Goal: Information Seeking & Learning: Find specific fact

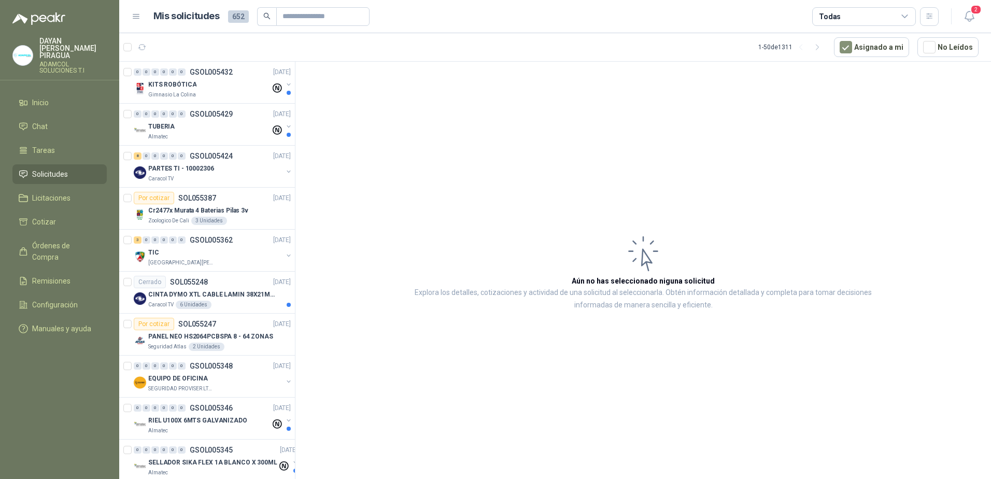
click at [425, 227] on article "Aún no has seleccionado niguna solicitud Explora los detalles, cotizaciones y a…" at bounding box center [642, 272] width 695 height 421
click at [47, 97] on span "Inicio" at bounding box center [40, 102] width 17 height 11
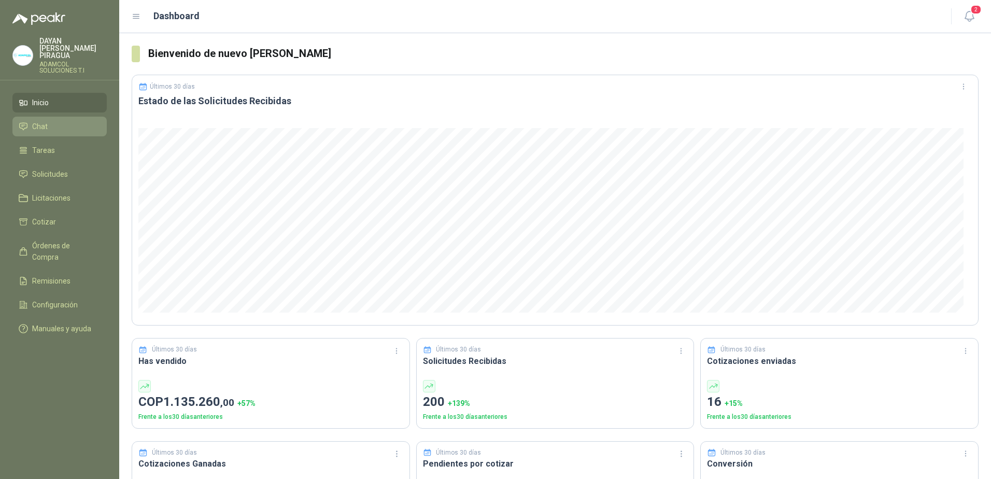
click at [58, 121] on li "Chat" at bounding box center [60, 126] width 82 height 11
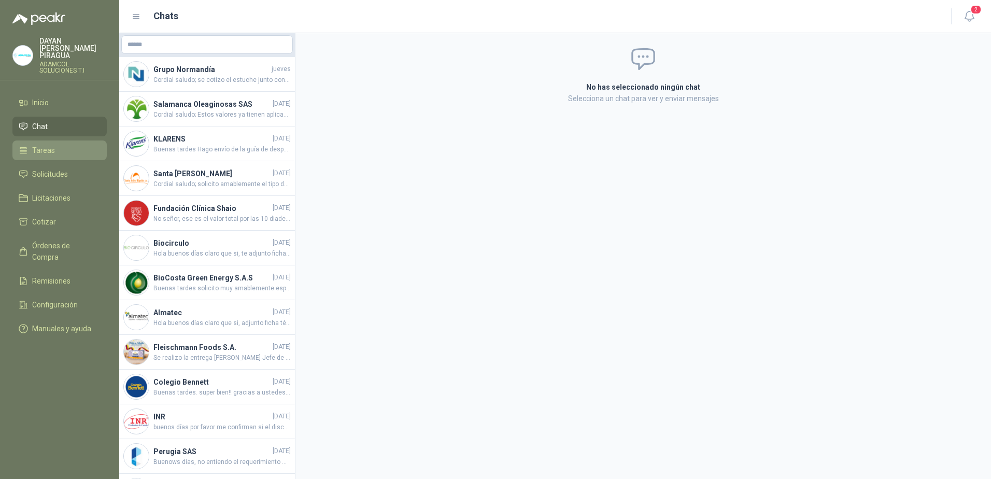
click at [44, 140] on link "Tareas" at bounding box center [59, 150] width 94 height 20
click at [40, 188] on link "Licitaciones" at bounding box center [59, 198] width 94 height 20
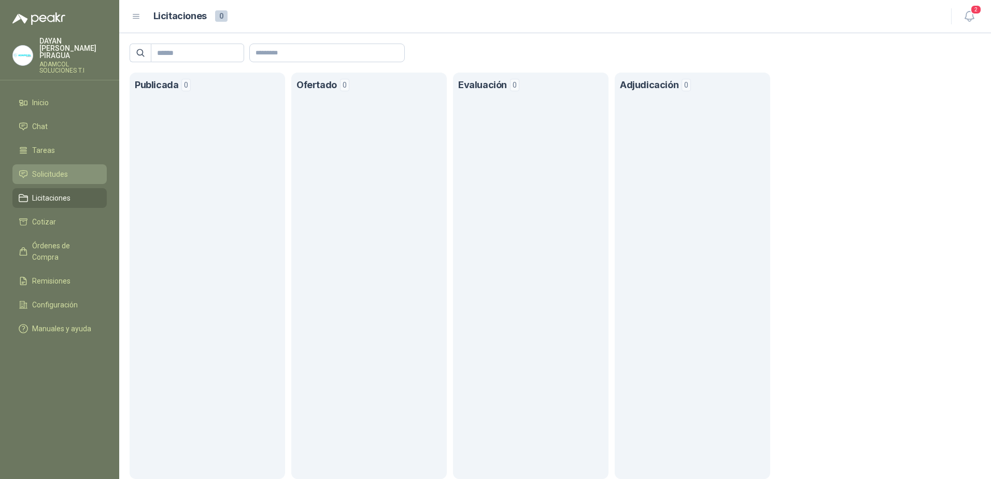
click at [55, 168] on span "Solicitudes" at bounding box center [50, 173] width 36 height 11
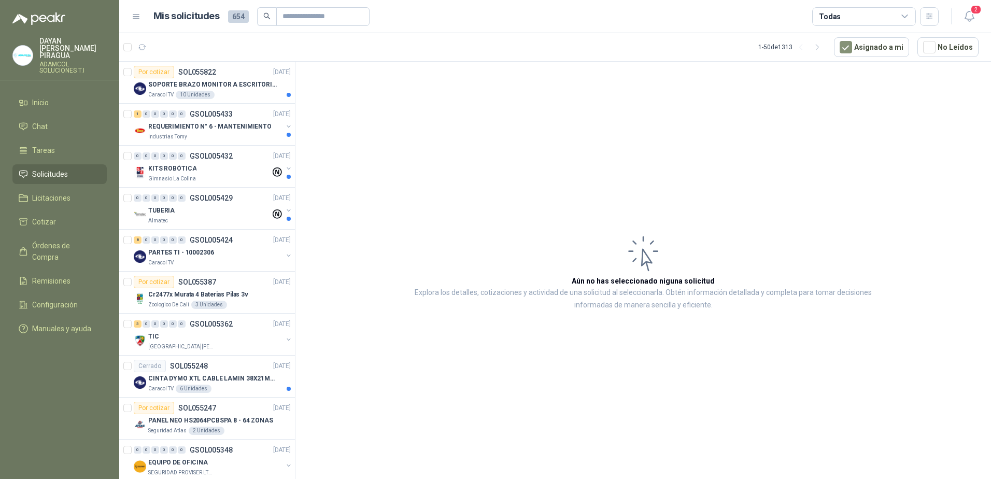
click at [403, 241] on article "Aún no has seleccionado niguna solicitud Explora los detalles, cotizaciones y a…" at bounding box center [642, 272] width 695 height 421
click at [195, 117] on p "GSOL005433" at bounding box center [211, 113] width 43 height 7
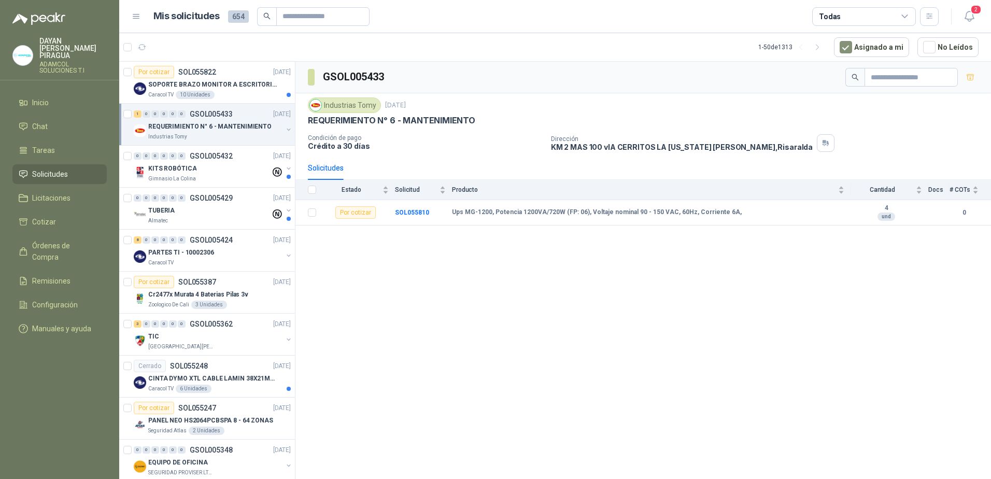
click at [521, 307] on div "GSOL005433 Industrias Tomy [DATE] REQUERIMIENTO N° 6 - MANTENIMIENTO Condición …" at bounding box center [642, 272] width 695 height 421
click at [423, 332] on div "GSOL005433 Industrias Tomy [DATE] REQUERIMIENTO N° 6 - MANTENIMIENTO Condición …" at bounding box center [642, 272] width 695 height 421
drag, startPoint x: 745, startPoint y: 210, endPoint x: 449, endPoint y: 206, distance: 295.9
click at [449, 206] on tr "Por cotizar SOL055810 Ups MG-1200, Potencia 1200VA/720W (FP: 06), Voltaje nomin…" at bounding box center [642, 212] width 695 height 25
copy tr "Ups MG-1200, Potencia 1200VA/720W (FP: 06), Voltaje nominal 90 - 150 VAC, 60Hz,…"
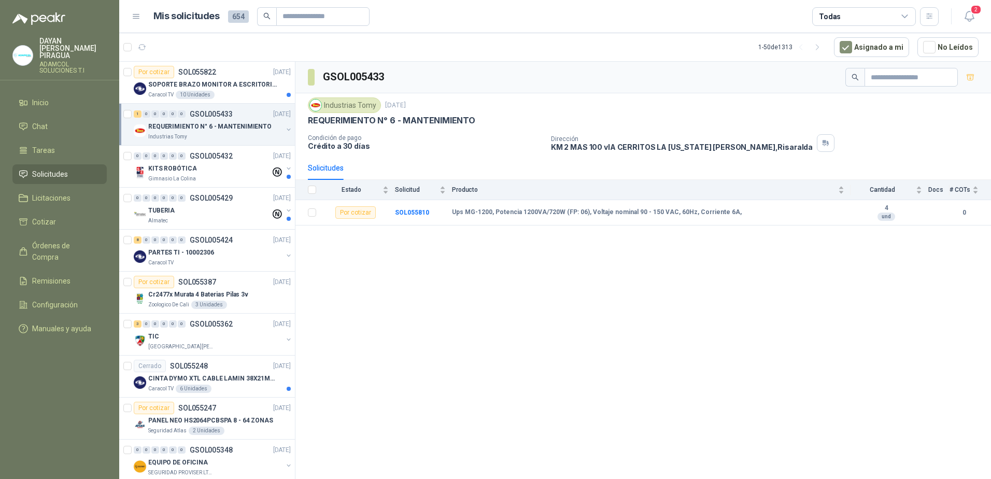
click at [560, 333] on div "GSOL005433 Industrias Tomy [DATE] REQUERIMIENTO N° 6 - MANTENIMIENTO Condición …" at bounding box center [642, 272] width 695 height 421
click at [553, 328] on div "GSOL005433 Industrias Tomy [DATE] REQUERIMIENTO N° 6 - MANTENIMIENTO Condición …" at bounding box center [642, 272] width 695 height 421
